Goal: Task Accomplishment & Management: Complete application form

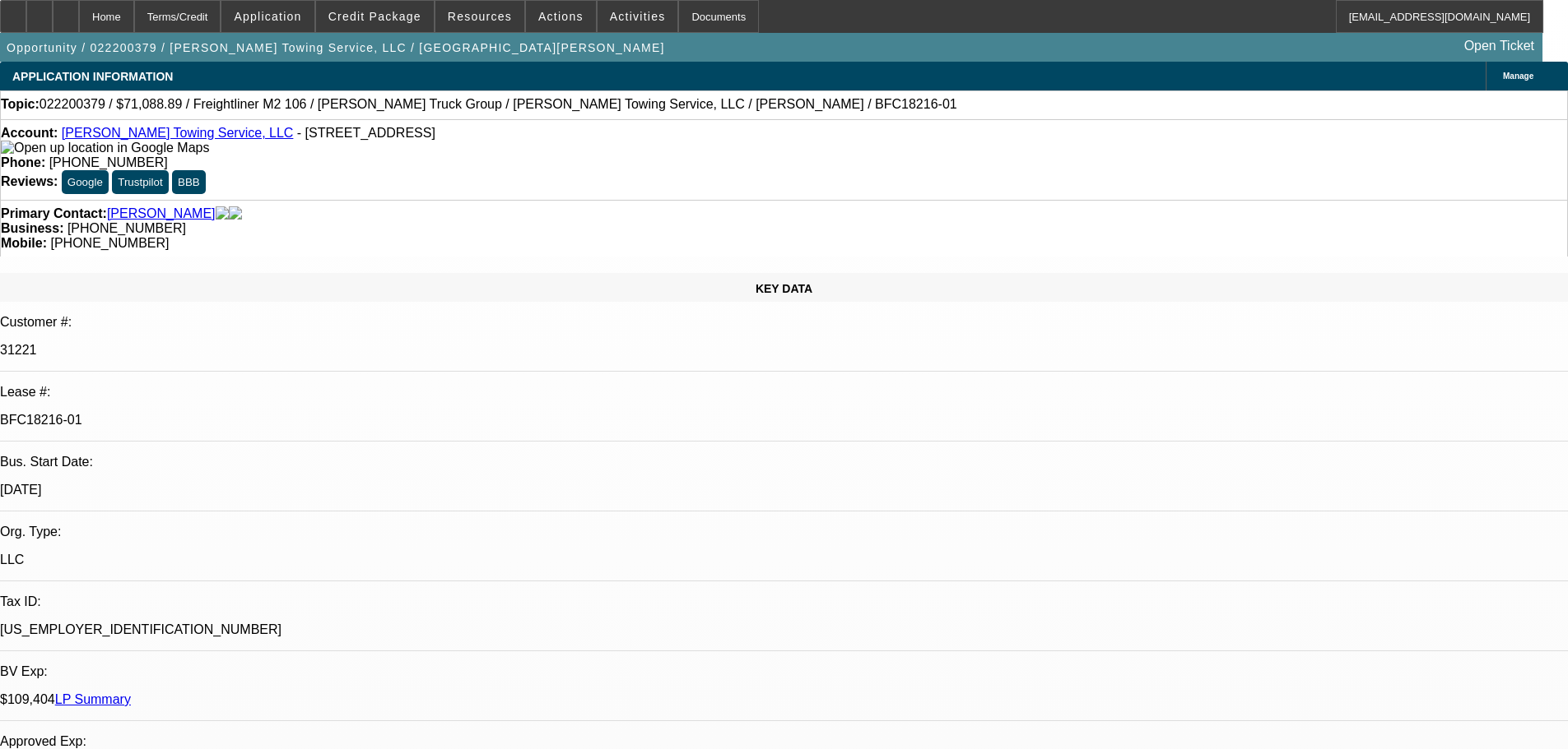
select select "0"
select select "6"
select select "0"
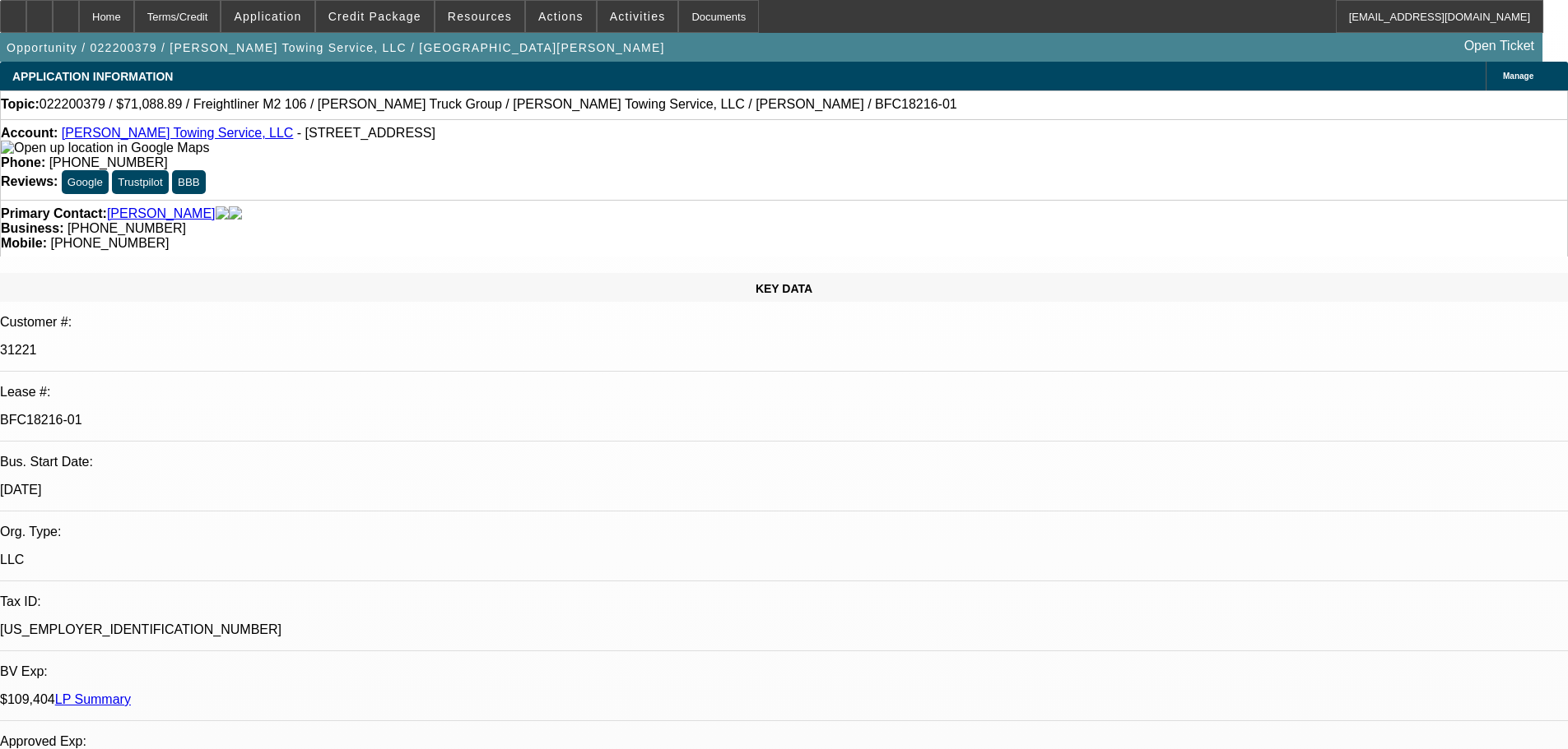
select select "0"
select select "6"
select select "0"
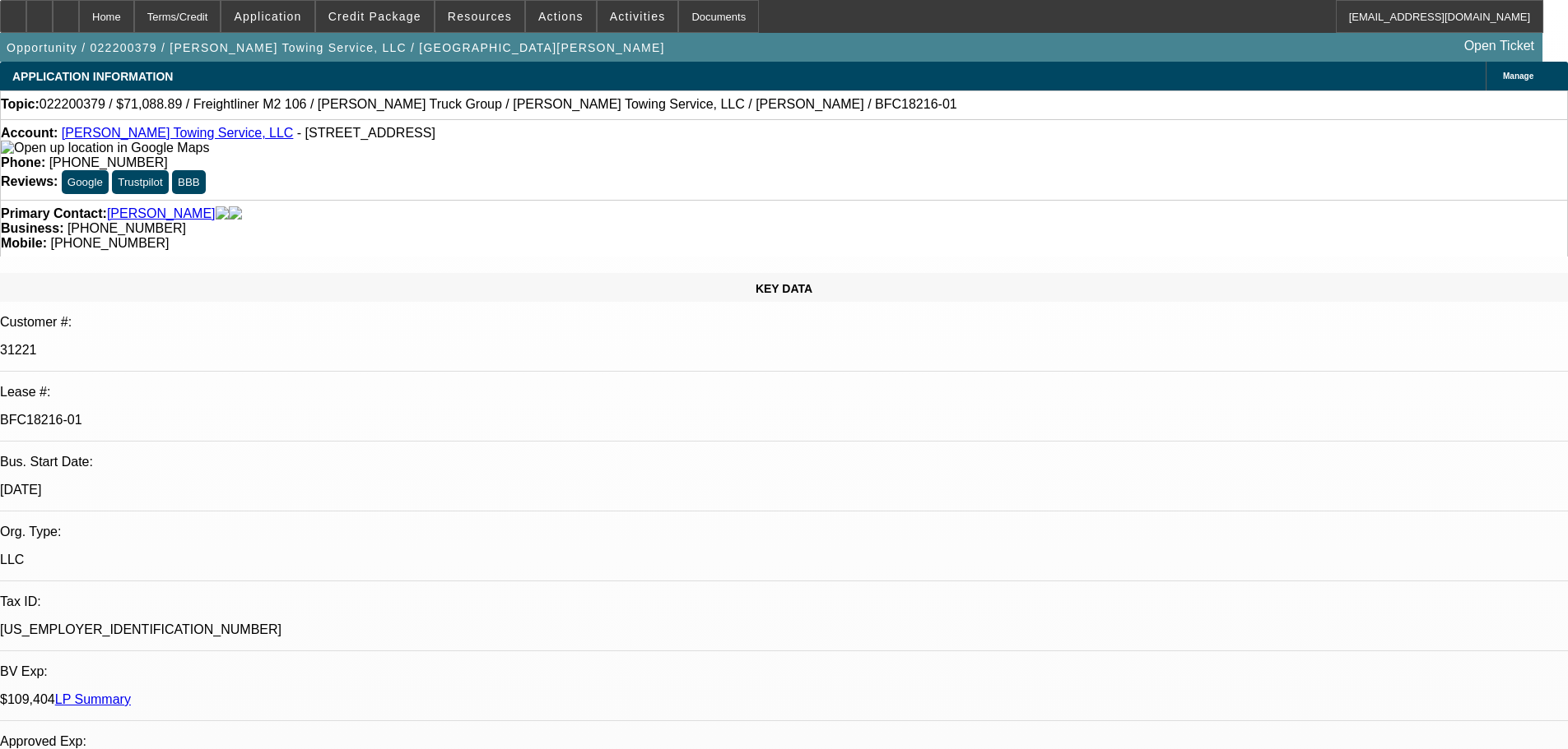
select select "0"
select select "6"
select select "0"
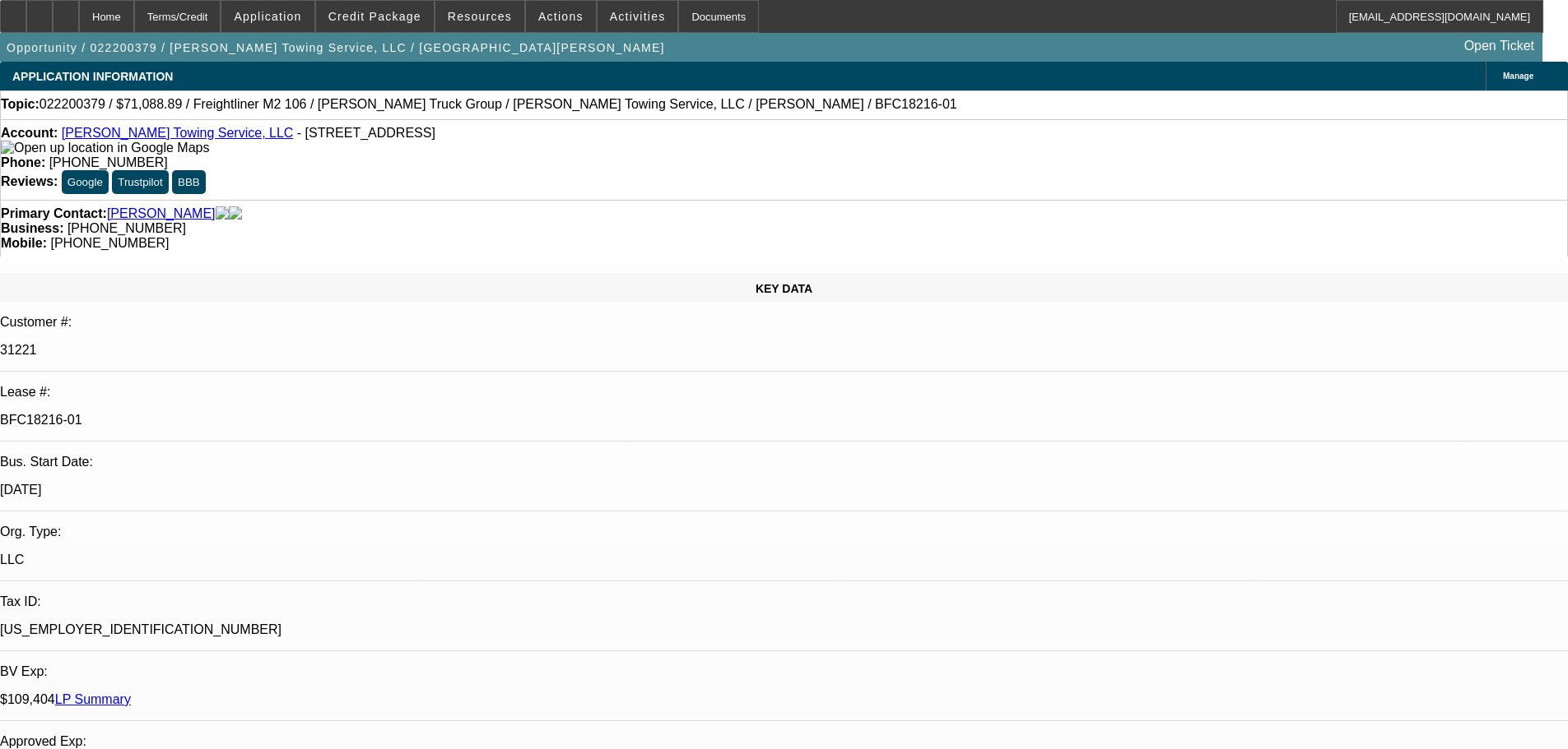
select select "6"
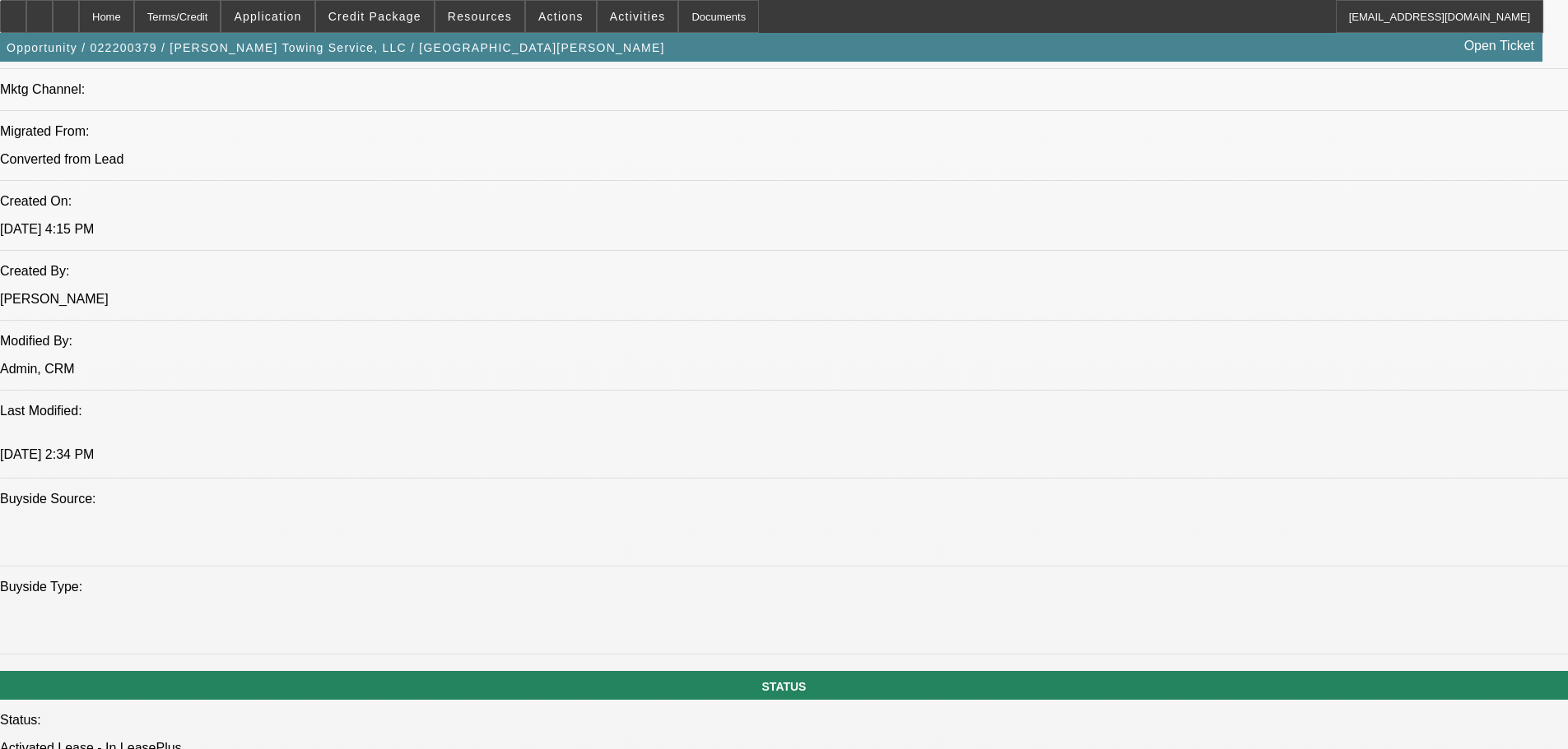
scroll to position [1480, 0]
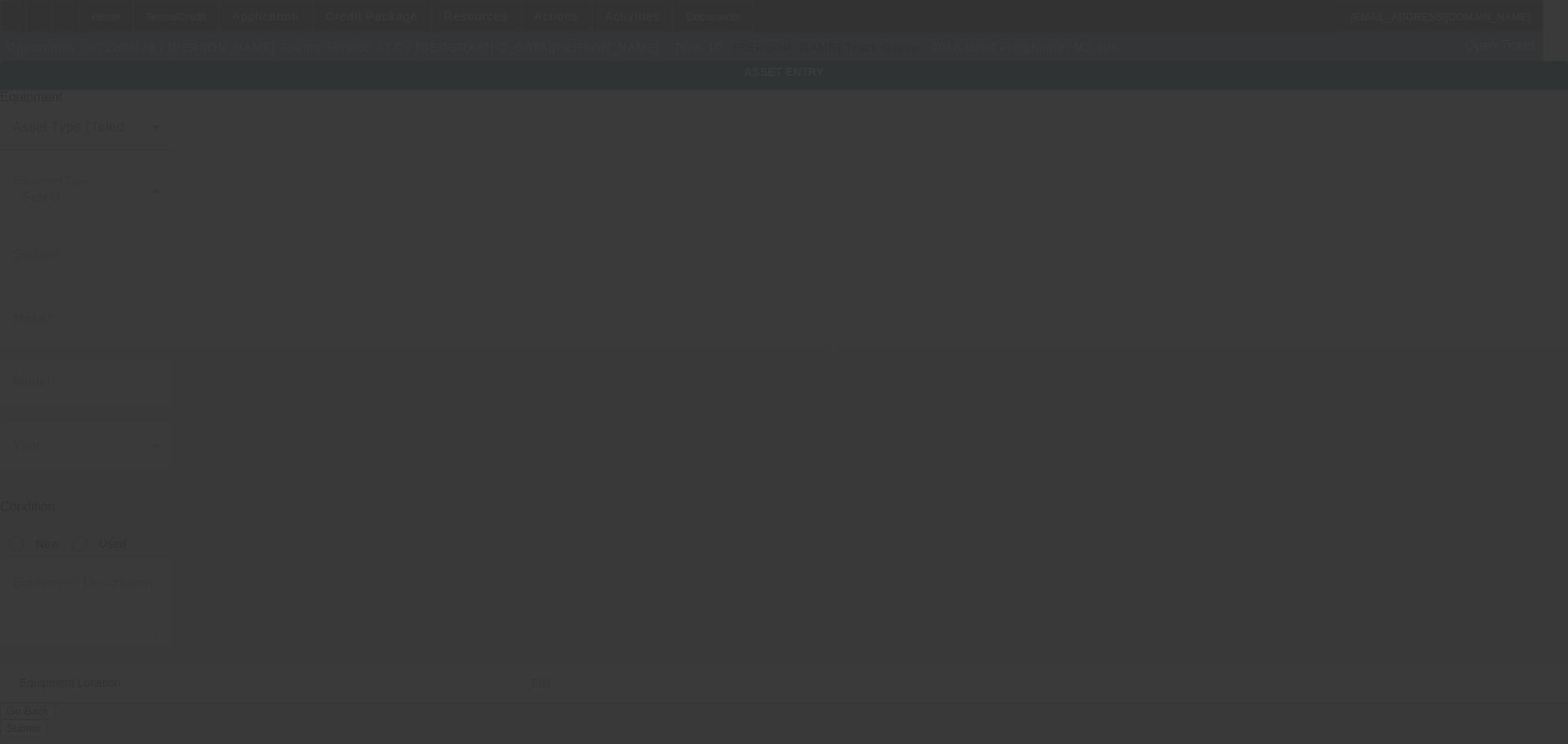
type input "[US_VEHICLE_IDENTIFICATION_NUMBER]"
type input "Freightliner"
type input "M2 106"
radio input "true"
type input "620 FM 174"
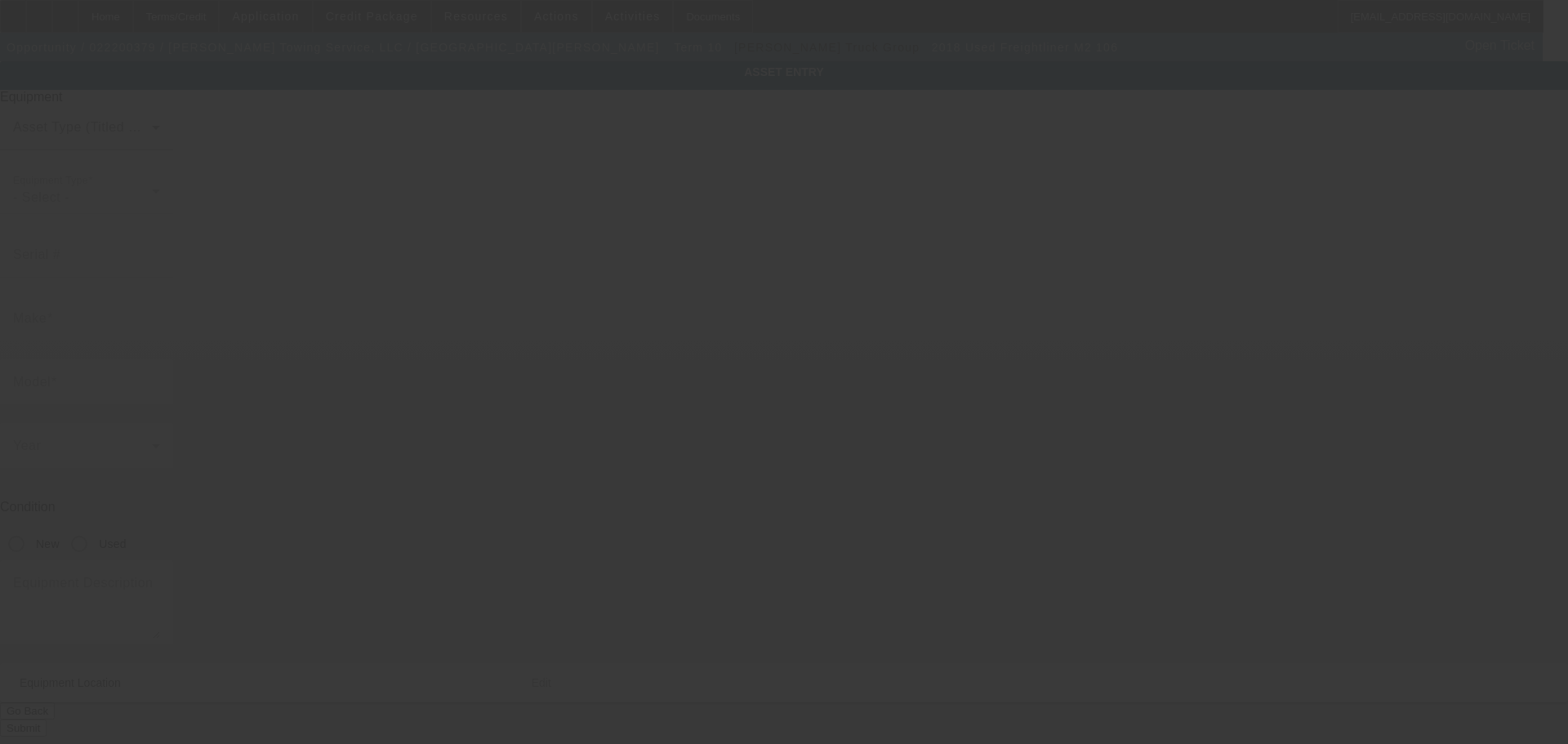
type input "[PERSON_NAME]"
type input "76230"
type input "Montague"
